Goal: Task Accomplishment & Management: Use online tool/utility

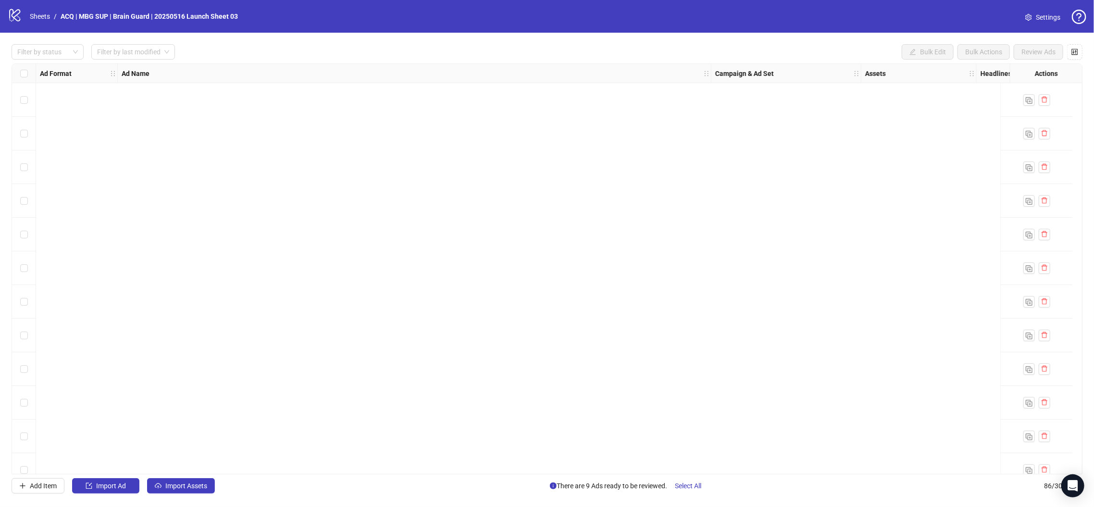
scroll to position [2507, 0]
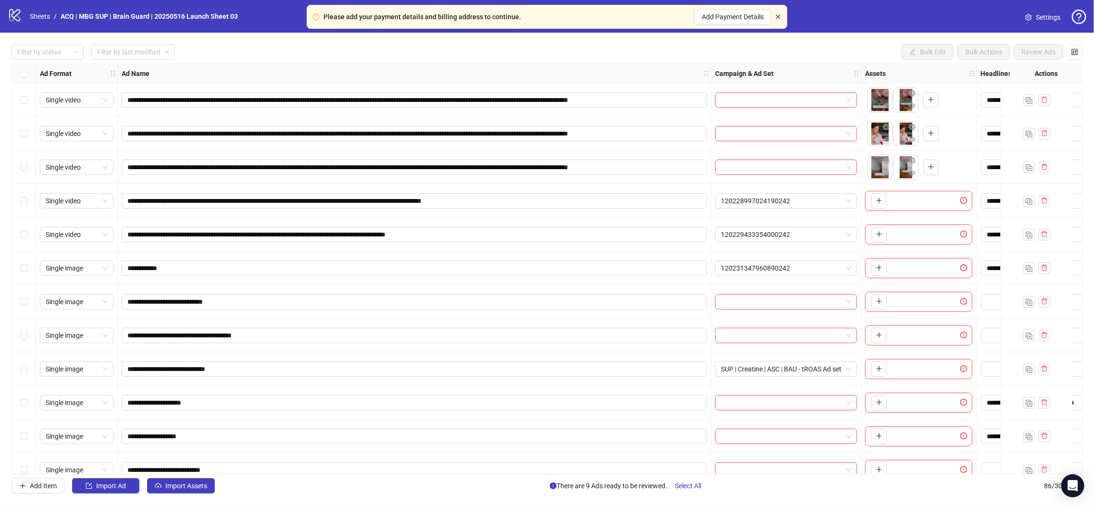
click at [781, 17] on icon "close" at bounding box center [778, 17] width 6 height 6
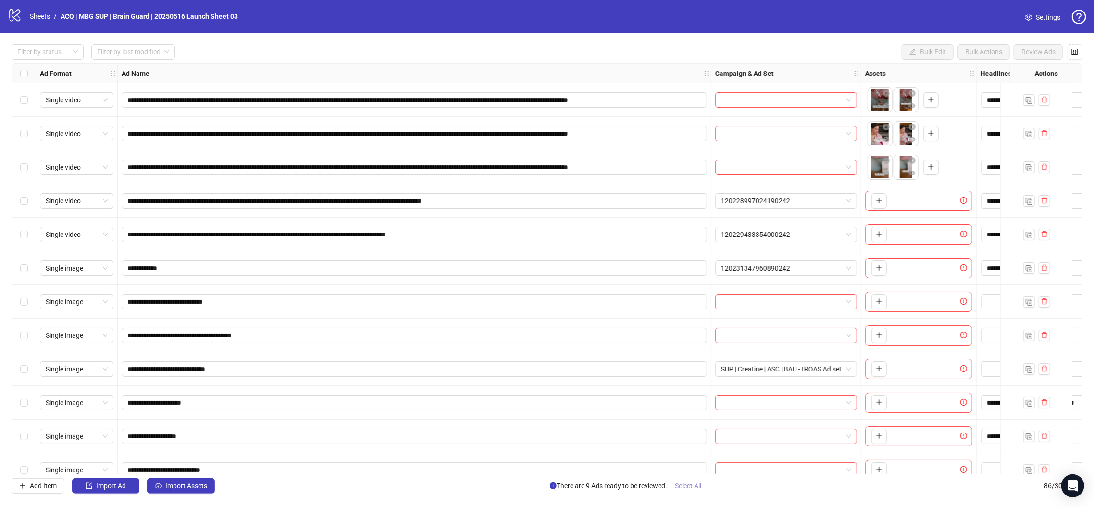
click at [689, 487] on span "Select All" at bounding box center [688, 486] width 26 height 8
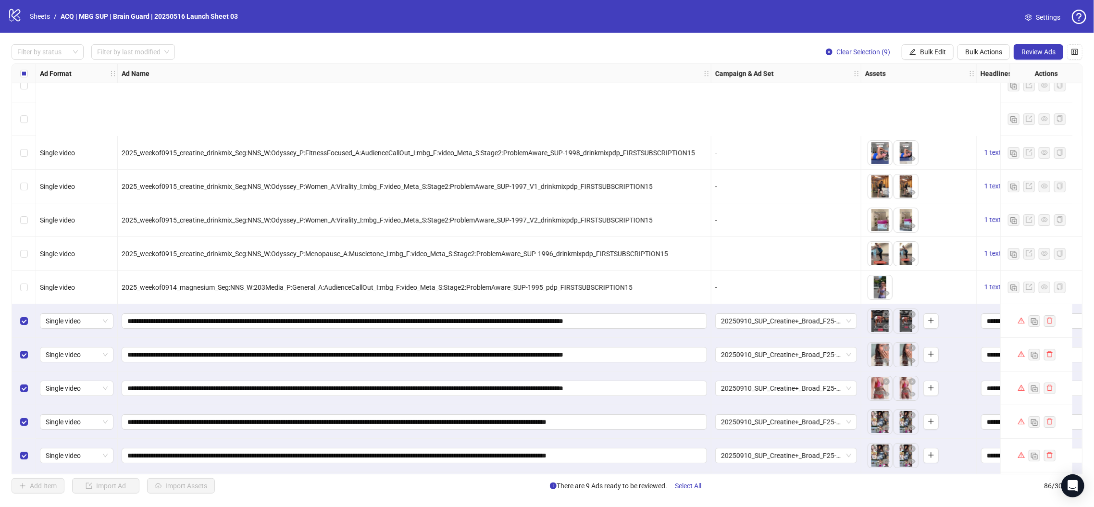
scroll to position [2507, 0]
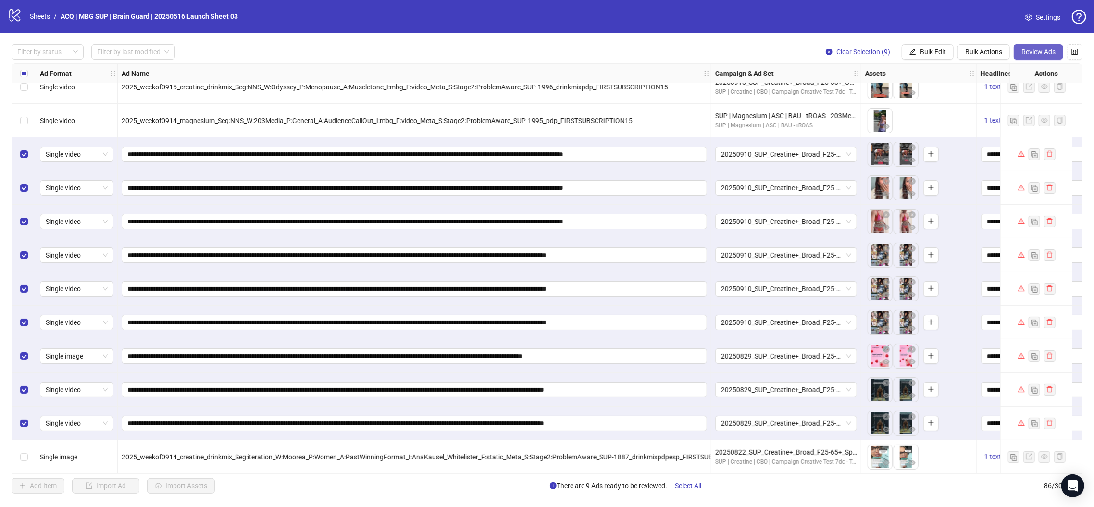
click at [1033, 53] on span "Review Ads" at bounding box center [1038, 52] width 34 height 8
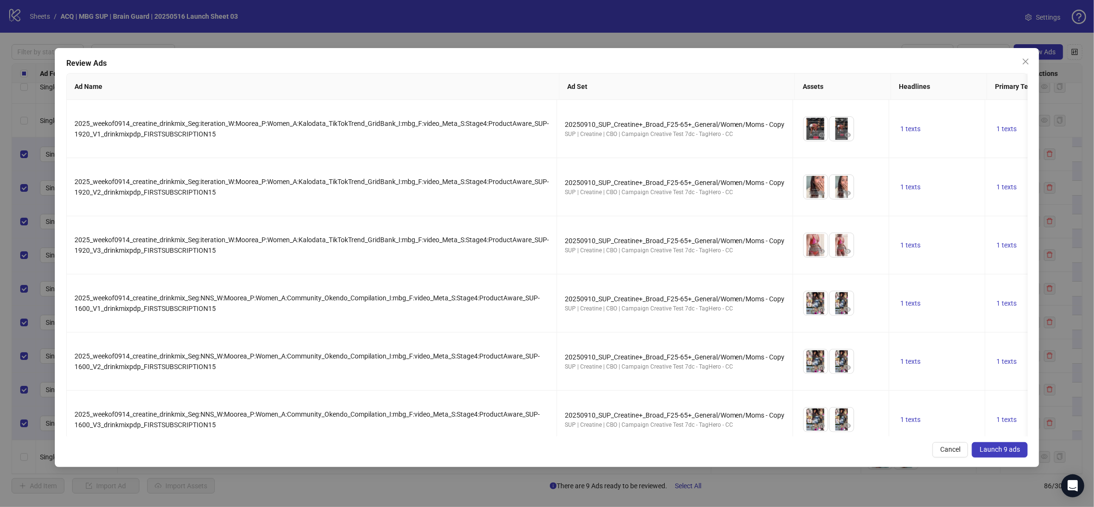
click at [1010, 448] on span "Launch 9 ads" at bounding box center [1000, 450] width 40 height 8
